Goal: Information Seeking & Learning: Learn about a topic

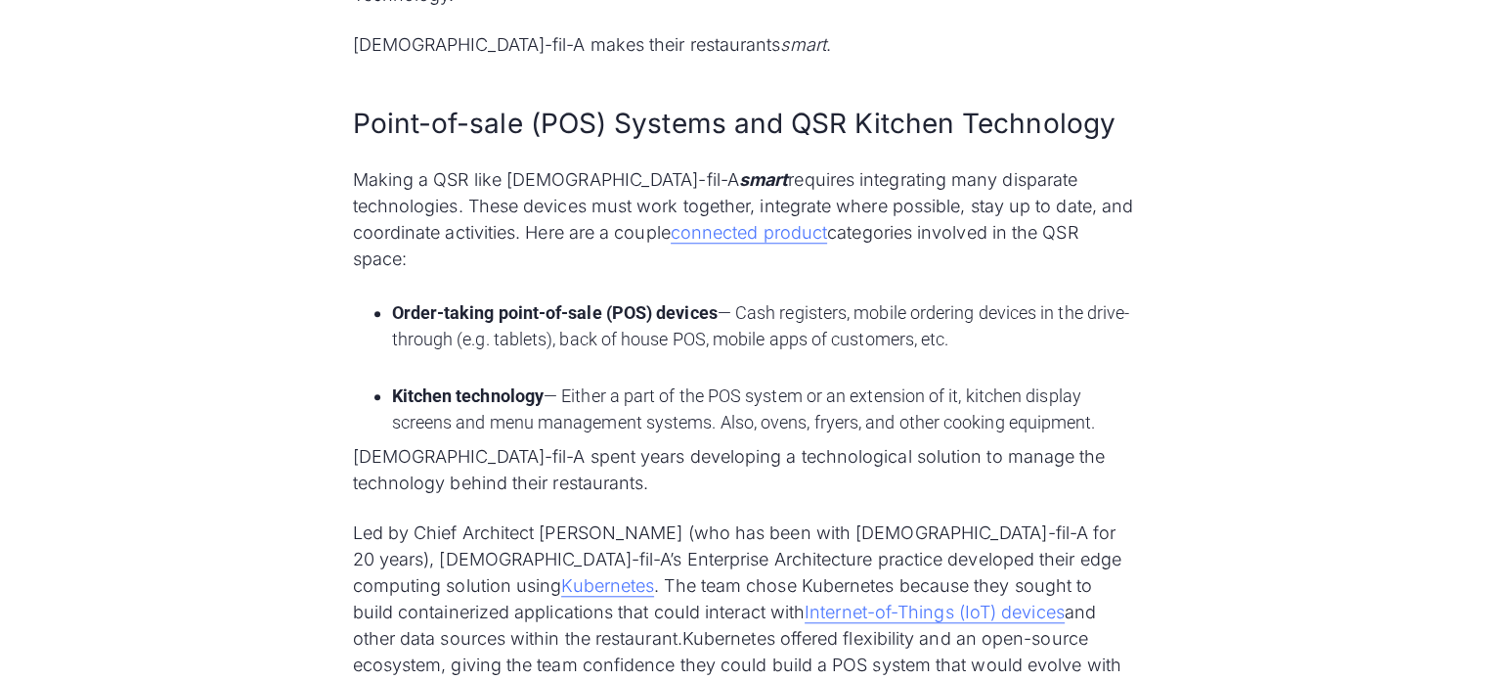
scroll to position [1662, 0]
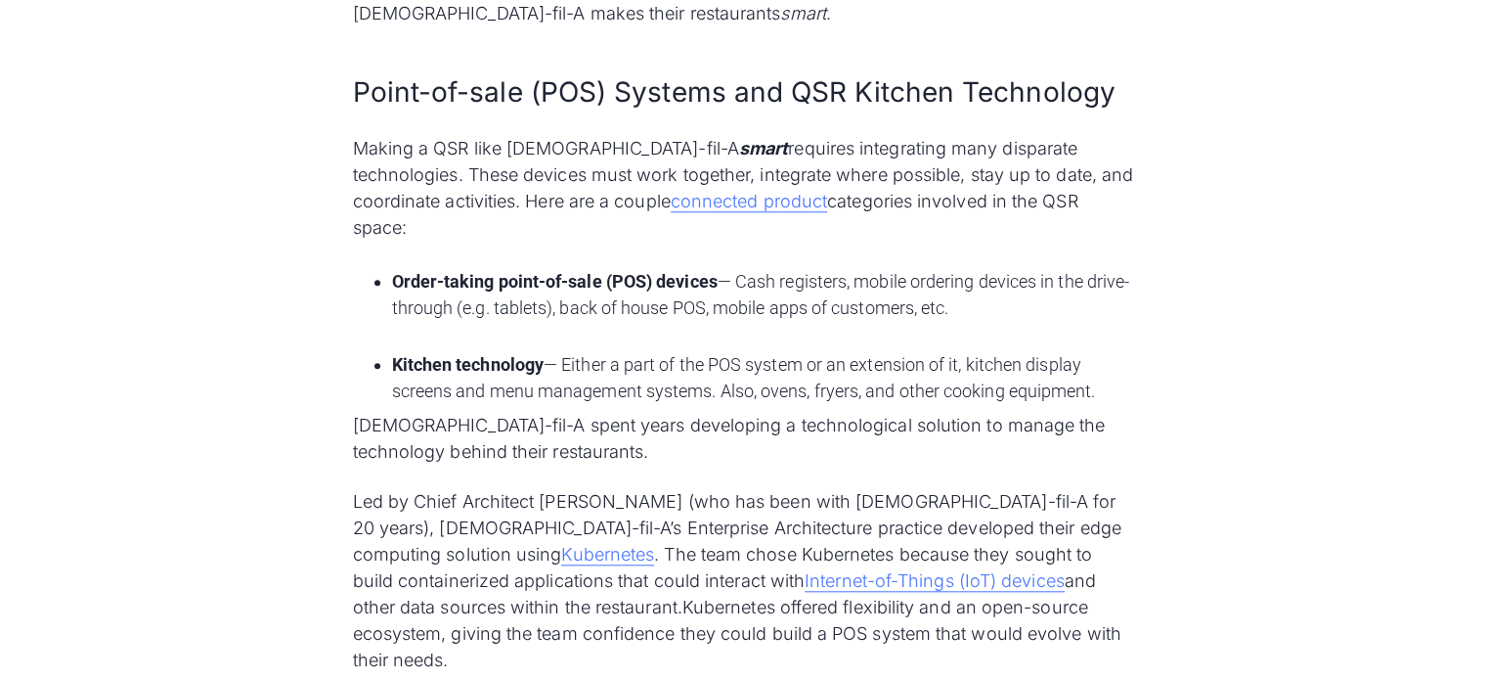
drag, startPoint x: 388, startPoint y: 227, endPoint x: 999, endPoint y: 242, distance: 611.4
click at [999, 264] on ul "Order-taking point-of-sale (POS) devices — Cash registers, mobile ordering devi…" at bounding box center [744, 336] width 782 height 144
click at [399, 268] on li "Order-taking point-of-sale (POS) devices — Cash registers, mobile ordering devi…" at bounding box center [763, 307] width 743 height 79
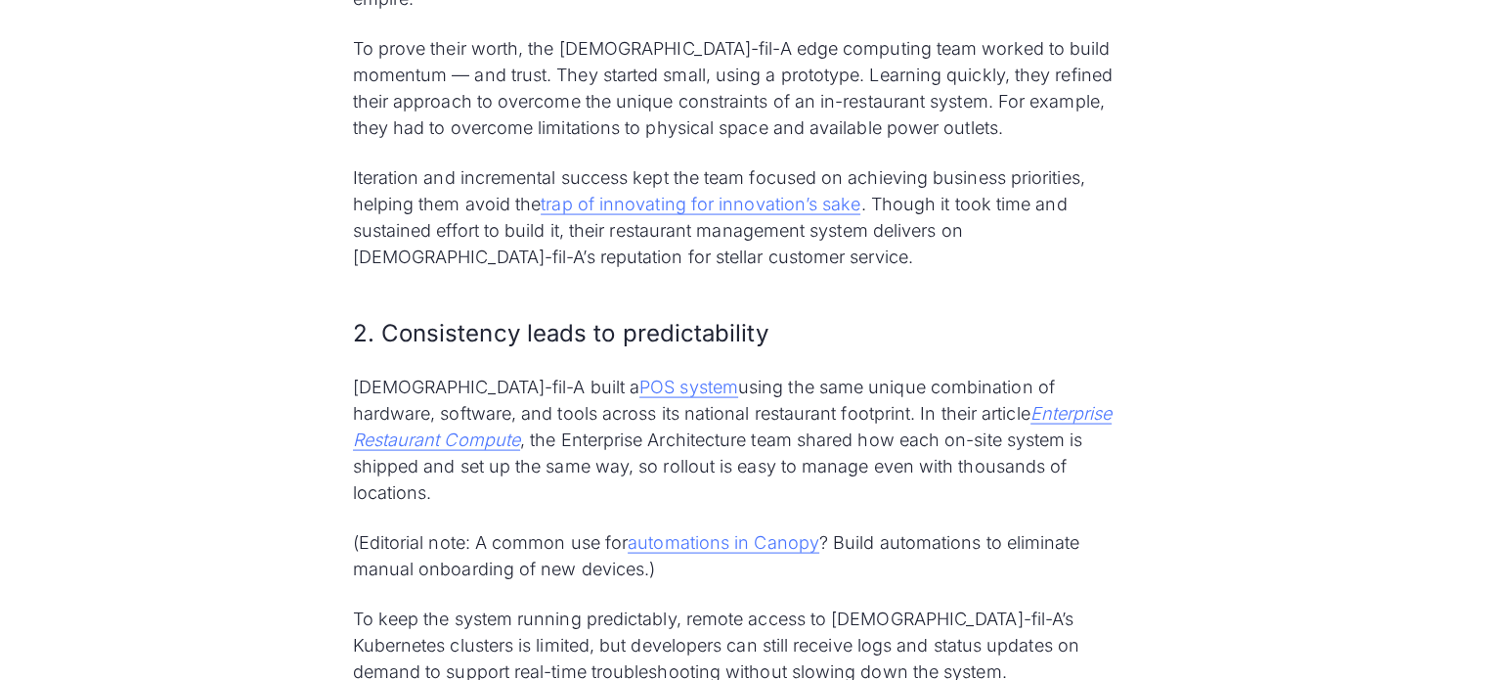
scroll to position [3912, 0]
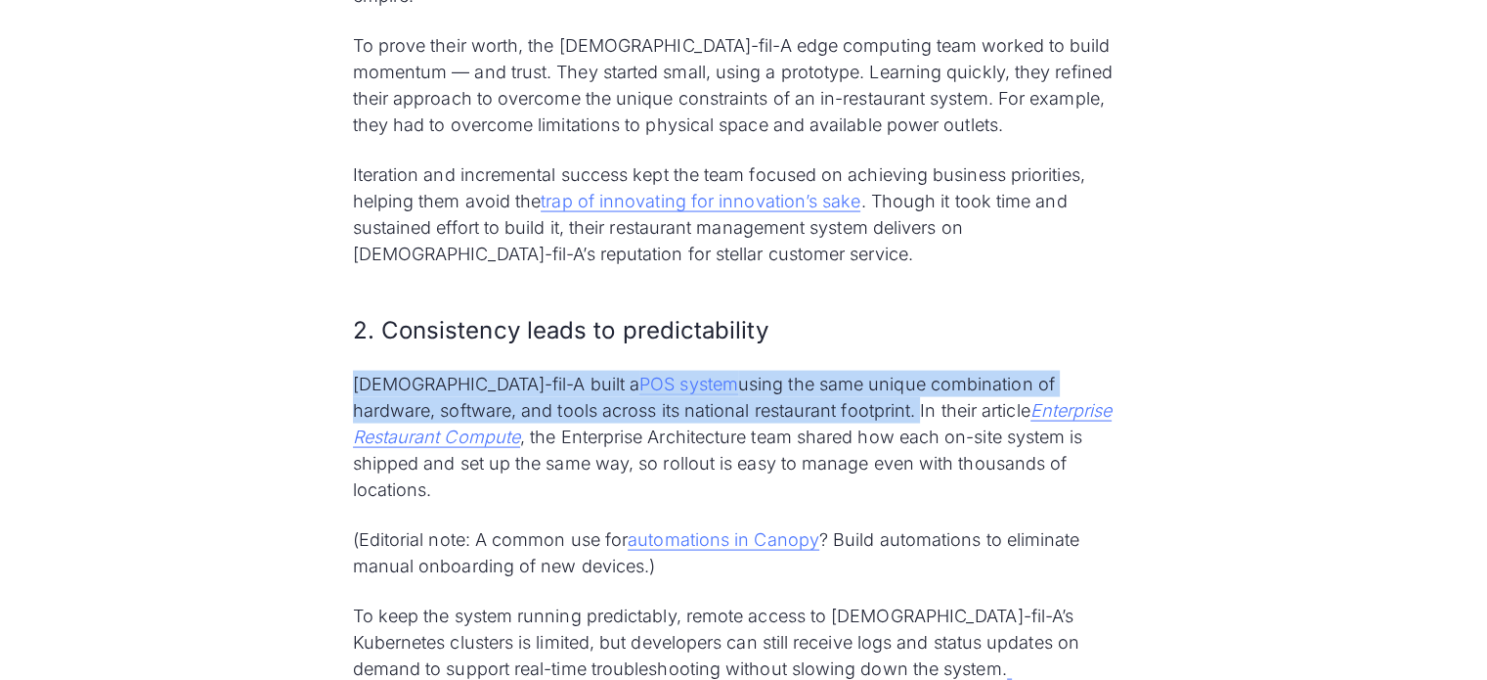
drag, startPoint x: 346, startPoint y: 261, endPoint x: 712, endPoint y: 283, distance: 366.4
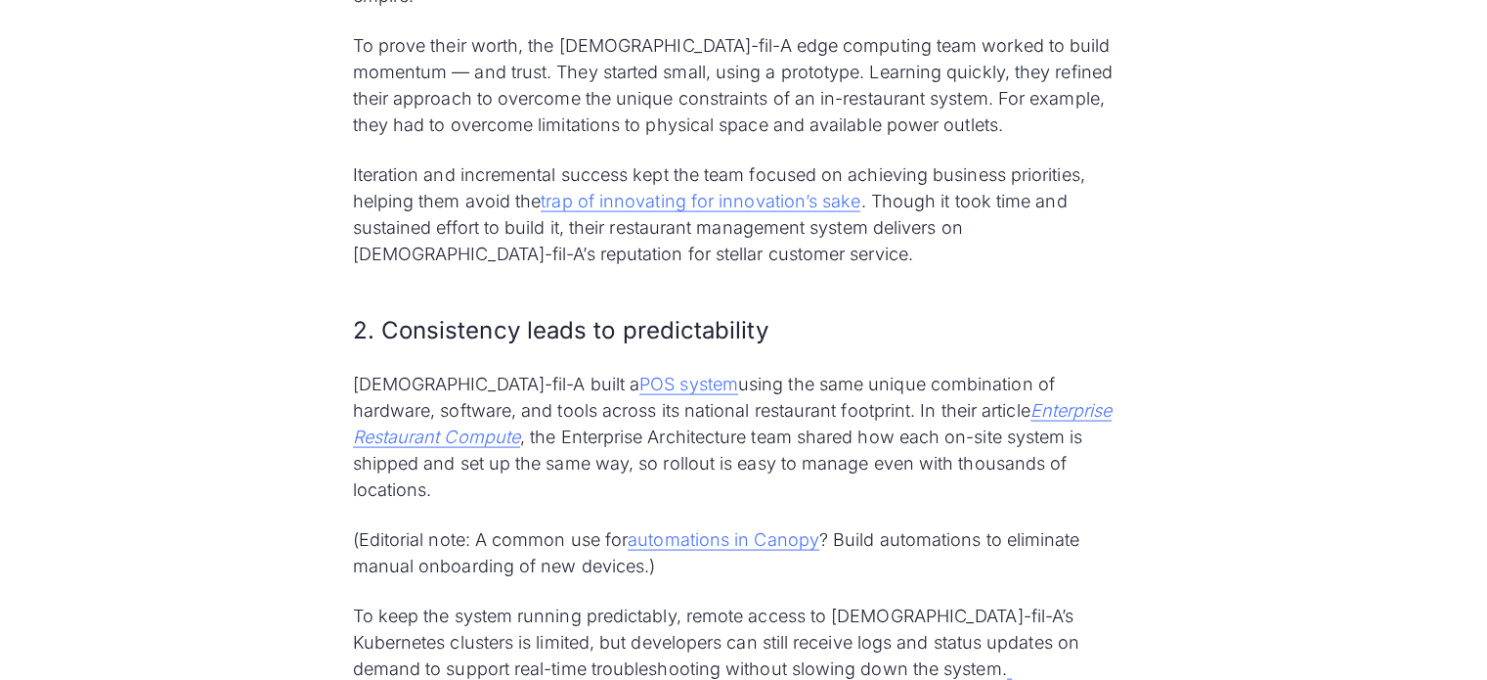
click at [771, 371] on p "Chick-fil-A built a POS system using the same unique combination of hardware, s…" at bounding box center [744, 437] width 782 height 132
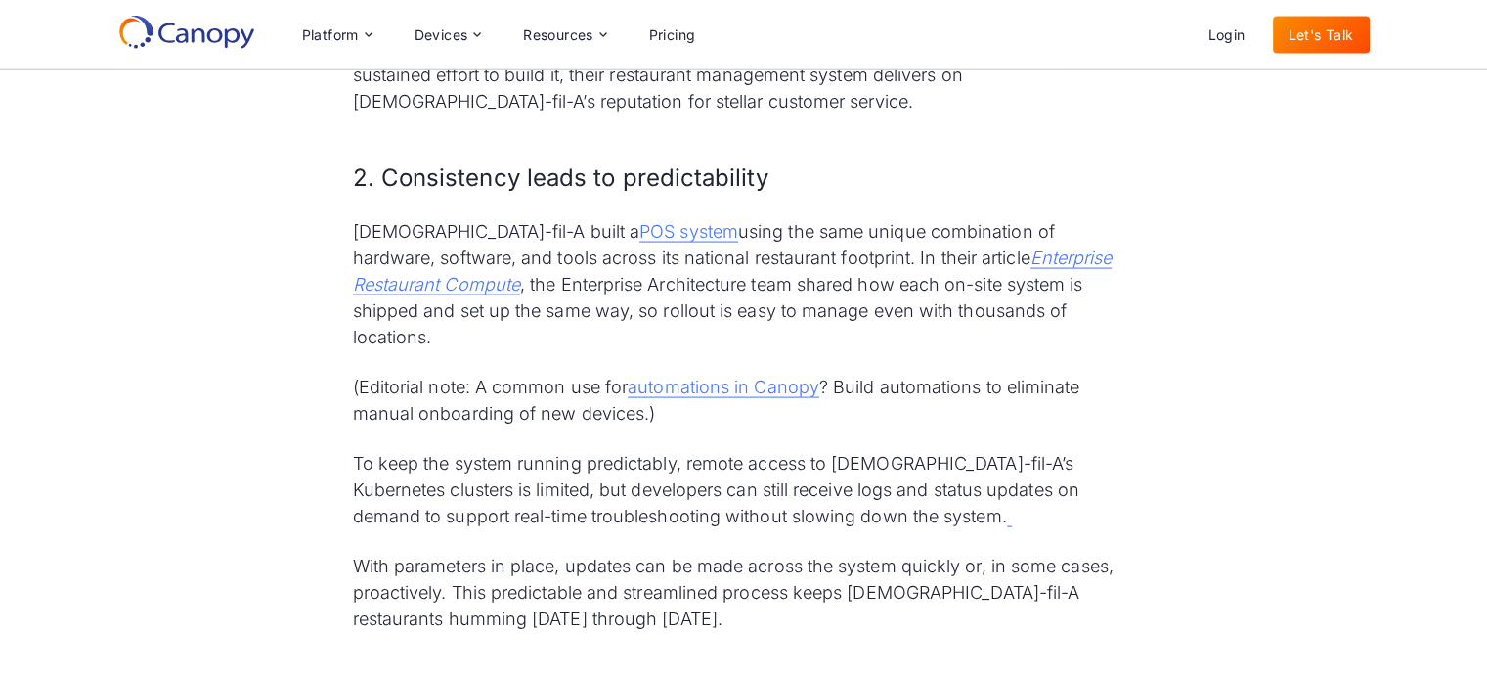
scroll to position [3910, 0]
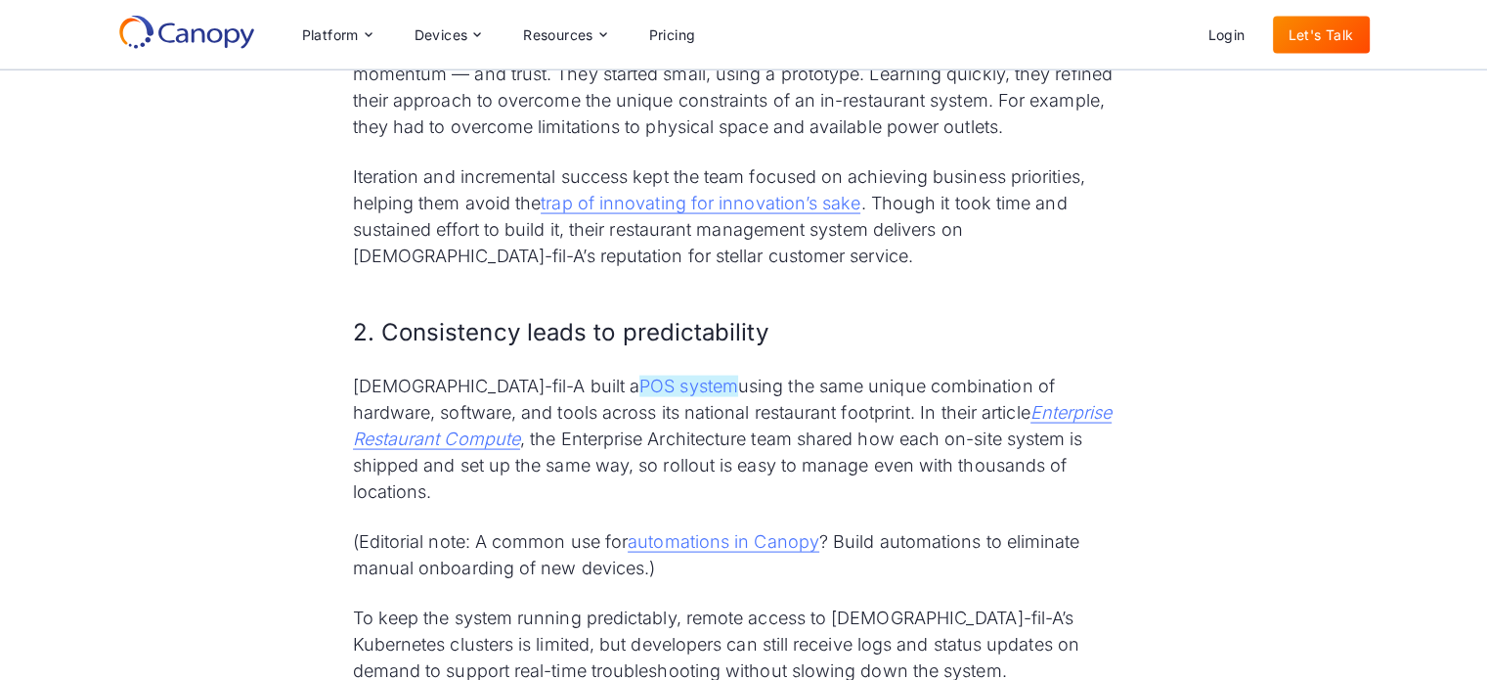
click at [640, 376] on link "POS system" at bounding box center [689, 387] width 99 height 22
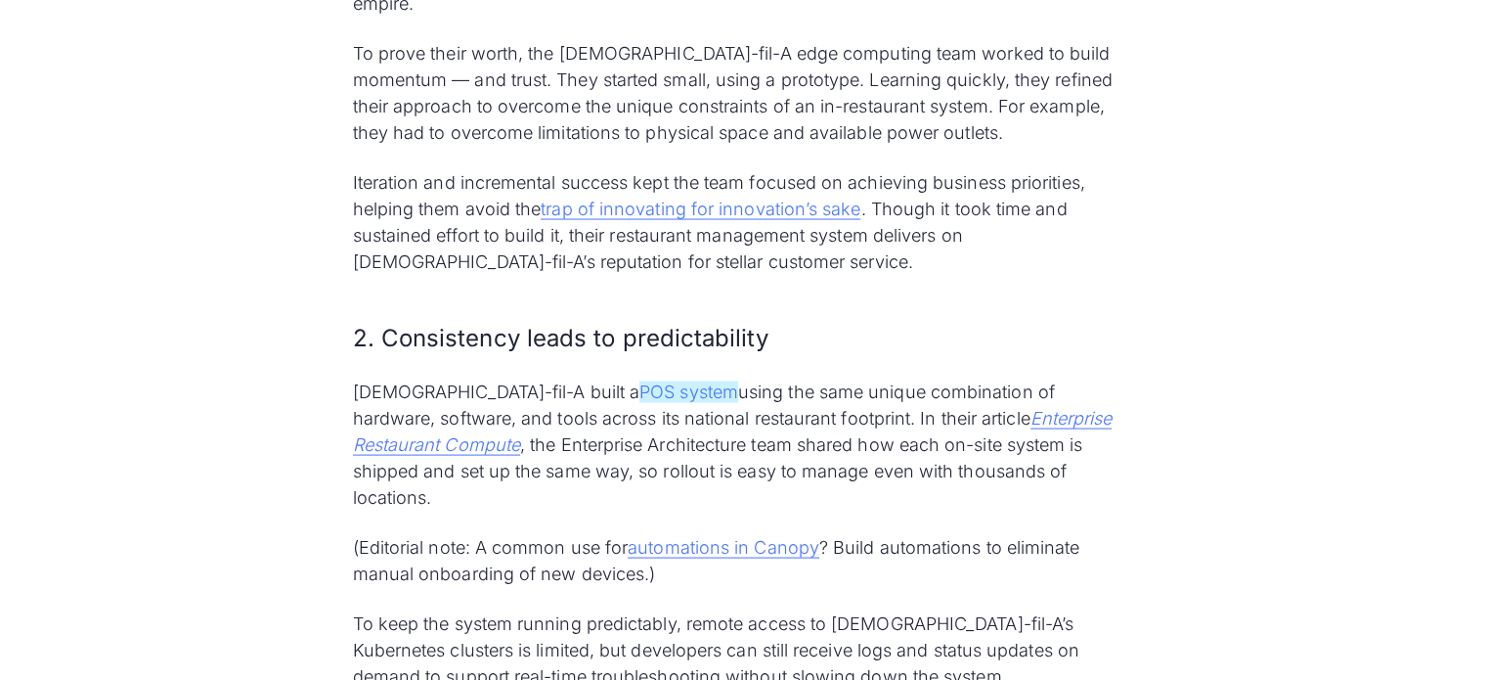
scroll to position [4008, 0]
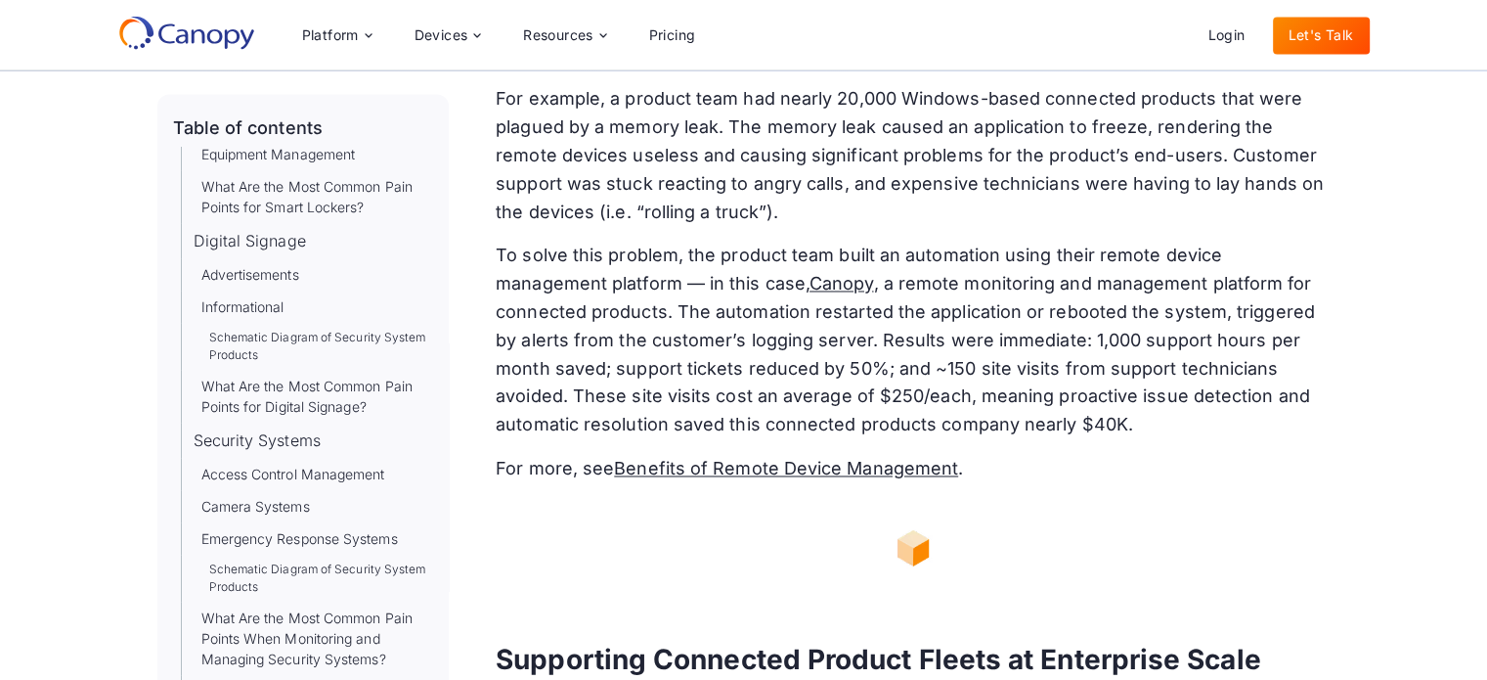
scroll to position [4837, 0]
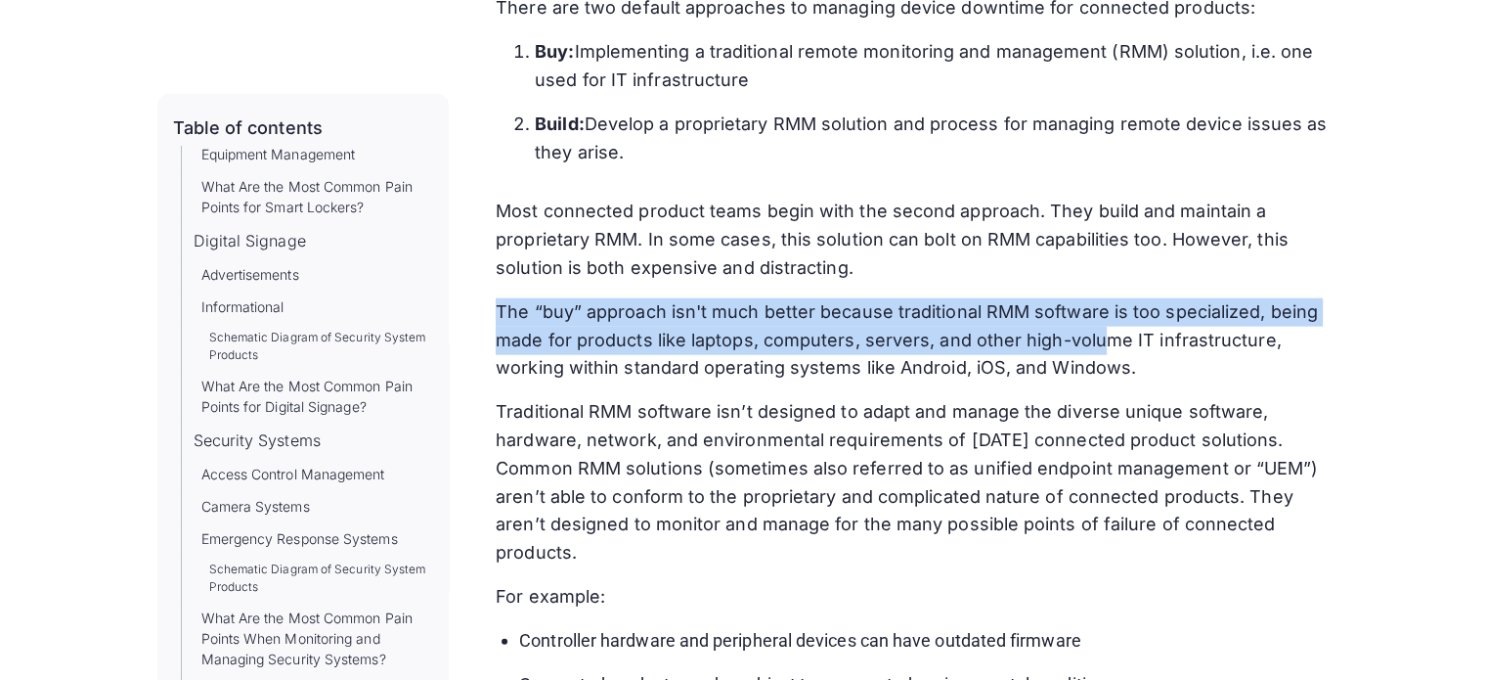
drag, startPoint x: 499, startPoint y: 306, endPoint x: 1098, endPoint y: 343, distance: 600.6
click at [1098, 343] on p "The “buy” approach isn't much better because traditional RMM software is too sp…" at bounding box center [913, 340] width 834 height 84
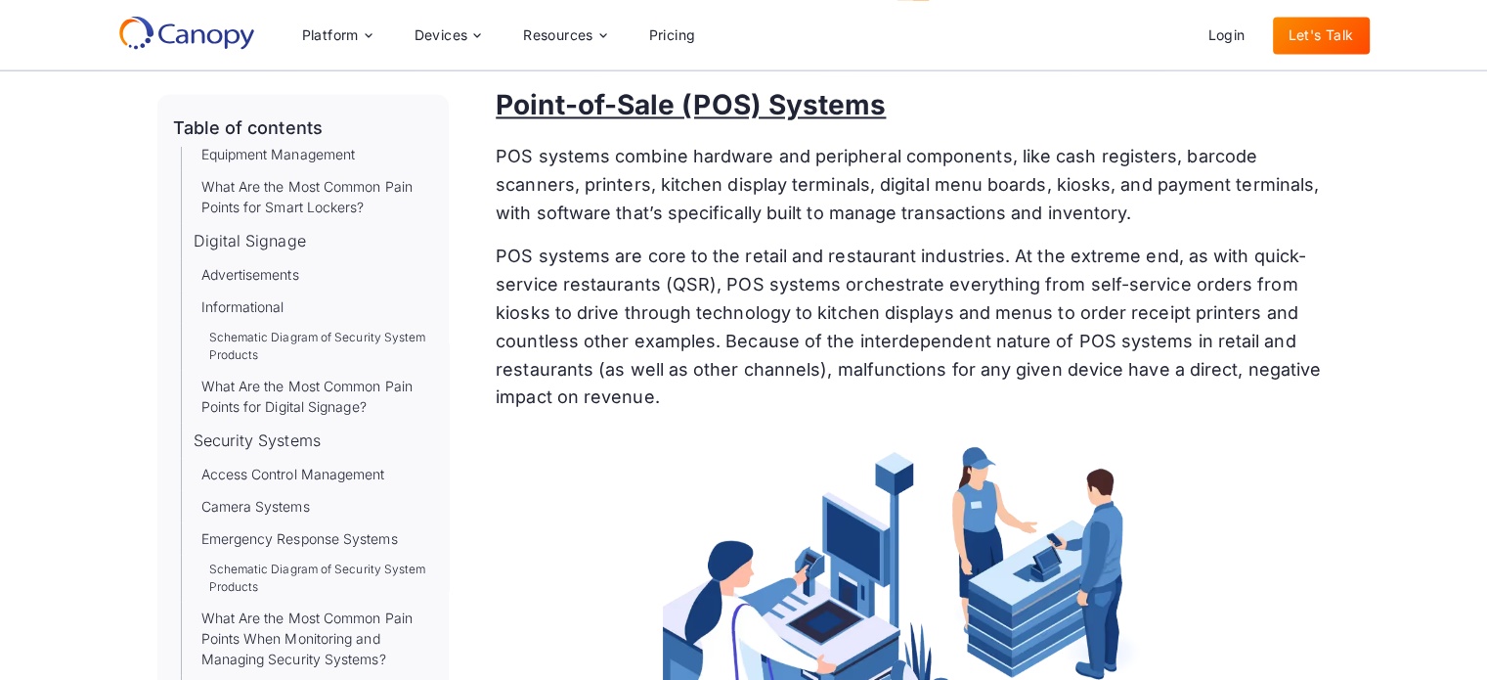
scroll to position [10509, 0]
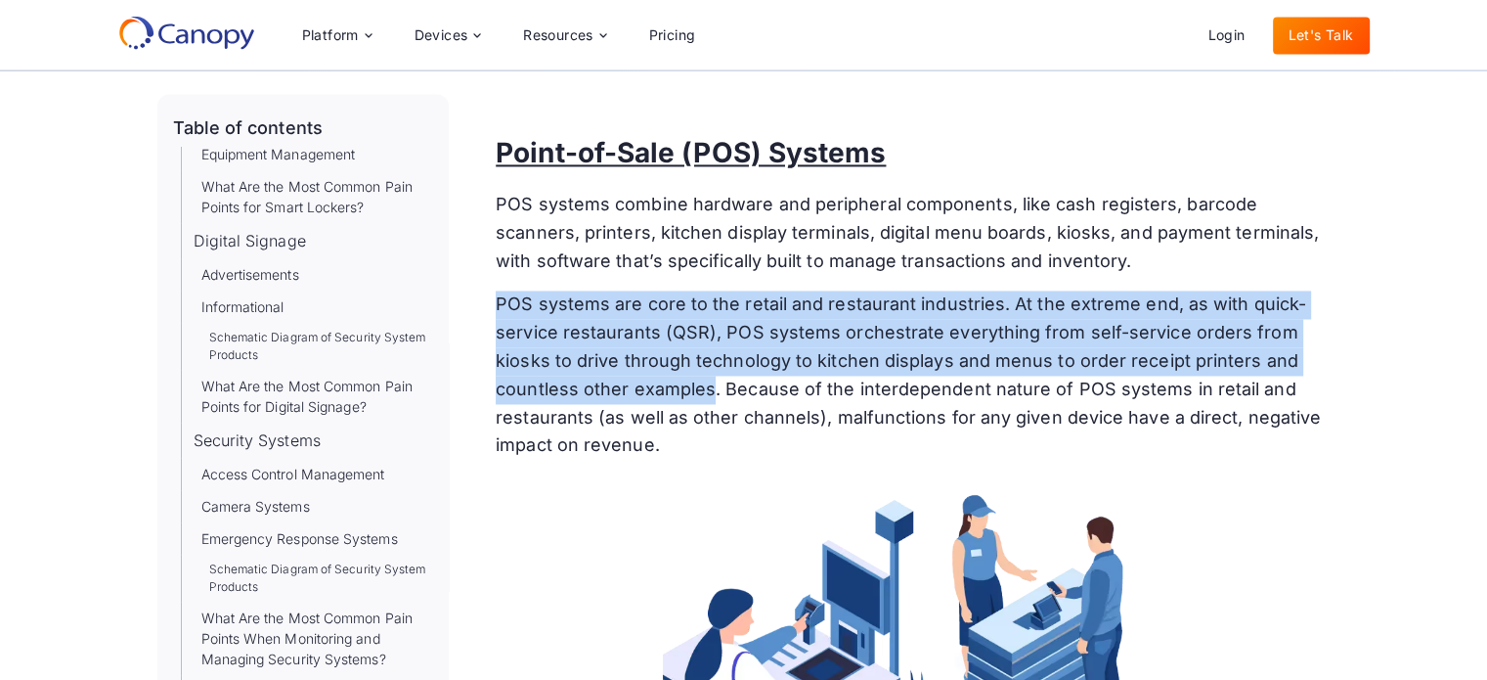
drag, startPoint x: 499, startPoint y: 273, endPoint x: 708, endPoint y: 355, distance: 224.8
click at [708, 355] on p "POS systems are core to the retail and restaurant industries. At the extreme en…" at bounding box center [913, 374] width 834 height 169
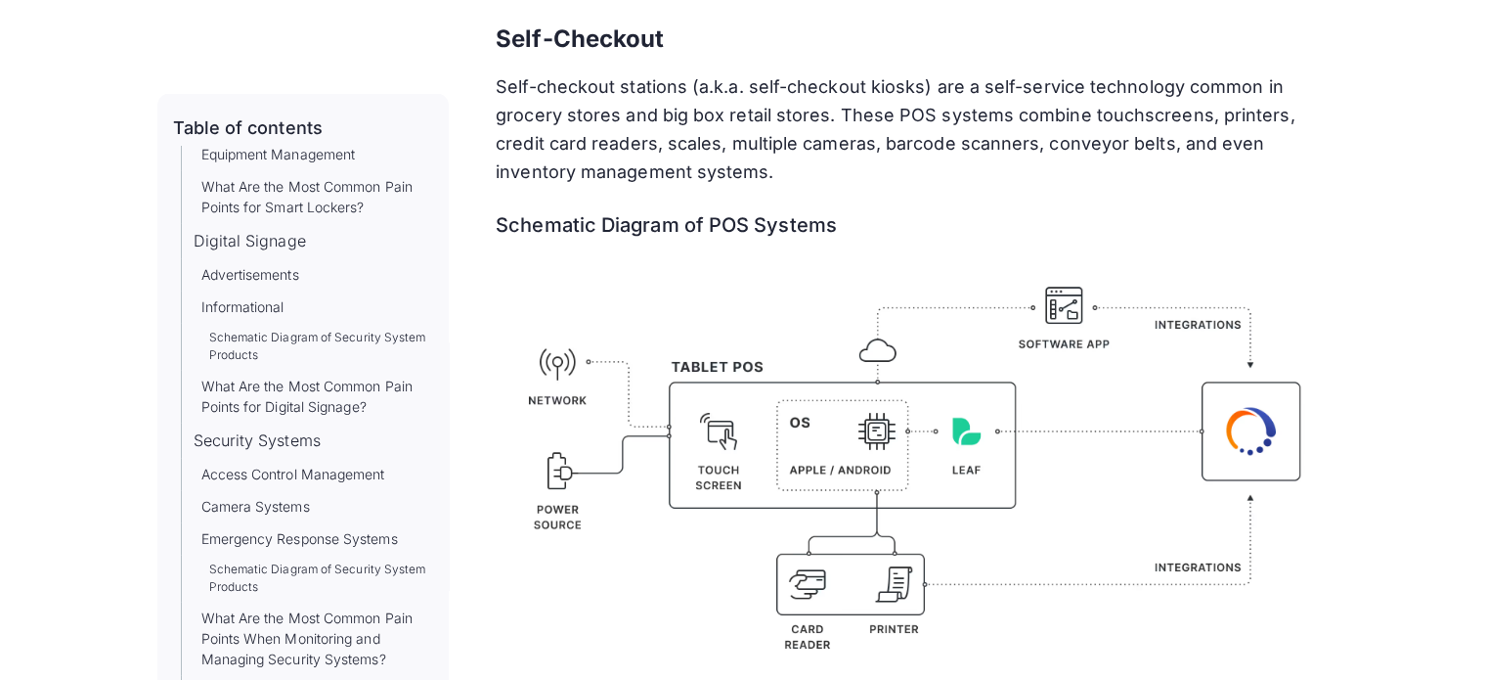
scroll to position [11976, 0]
